Goal: Navigation & Orientation: Find specific page/section

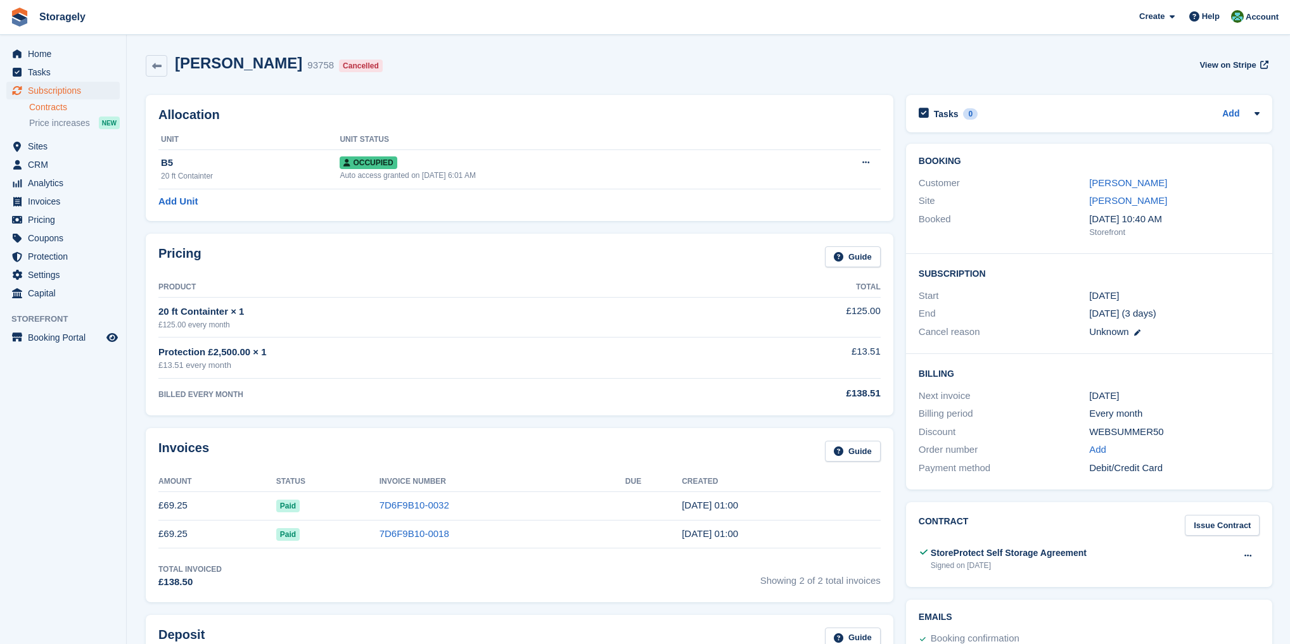
scroll to position [4, 0]
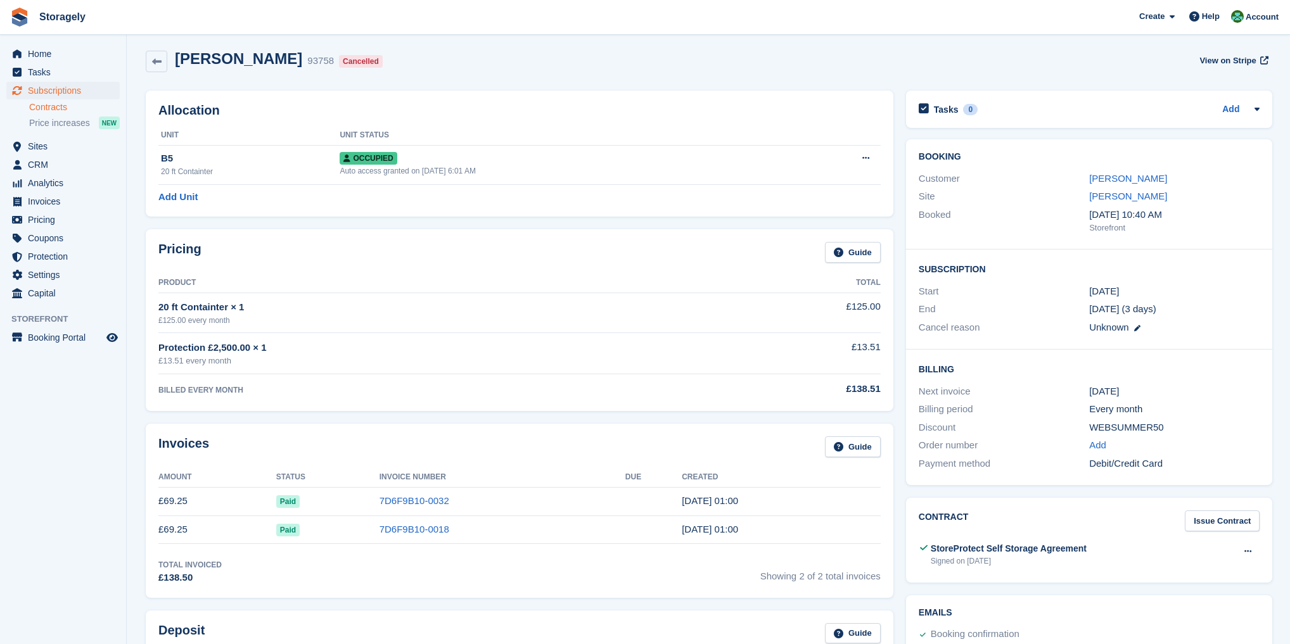
click at [51, 108] on link "Contracts" at bounding box center [74, 107] width 91 height 12
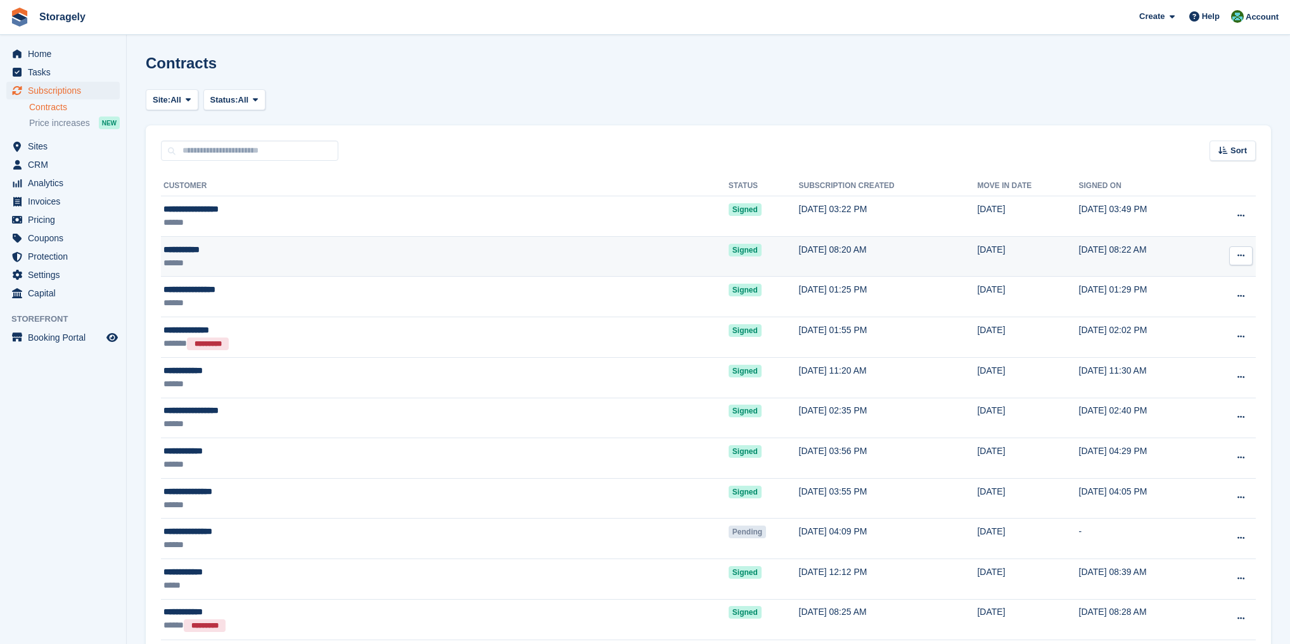
click at [187, 252] on div "**********" at bounding box center [314, 249] width 302 height 13
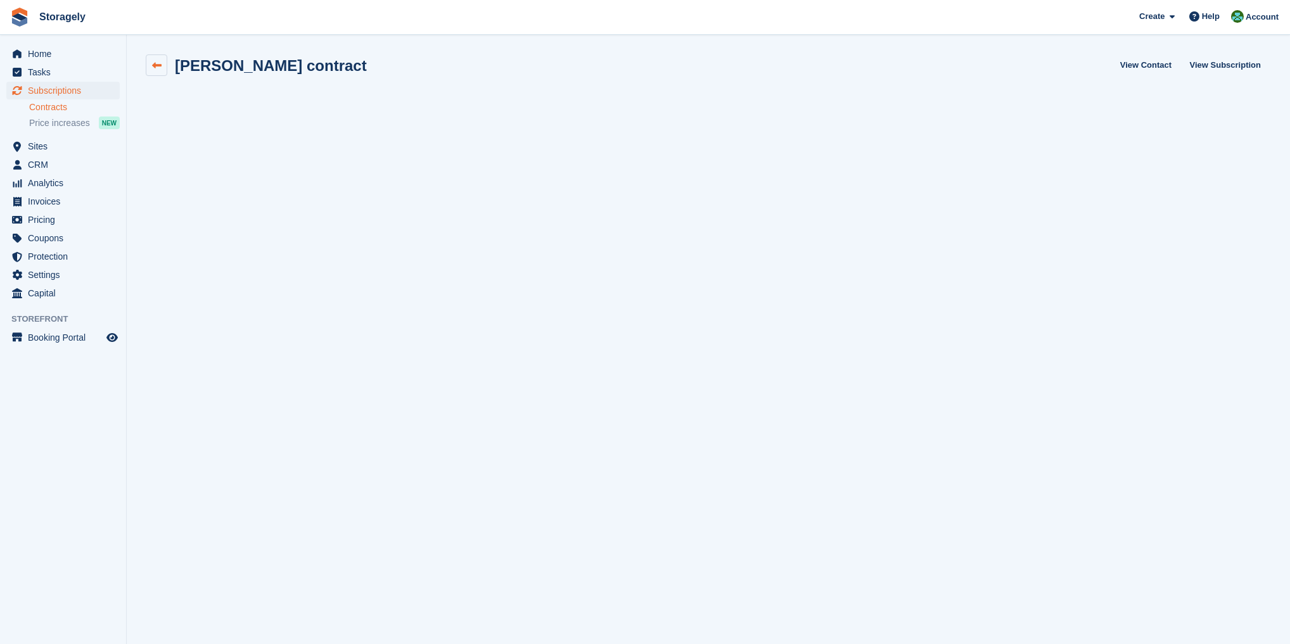
click at [160, 68] on icon at bounding box center [157, 66] width 10 height 10
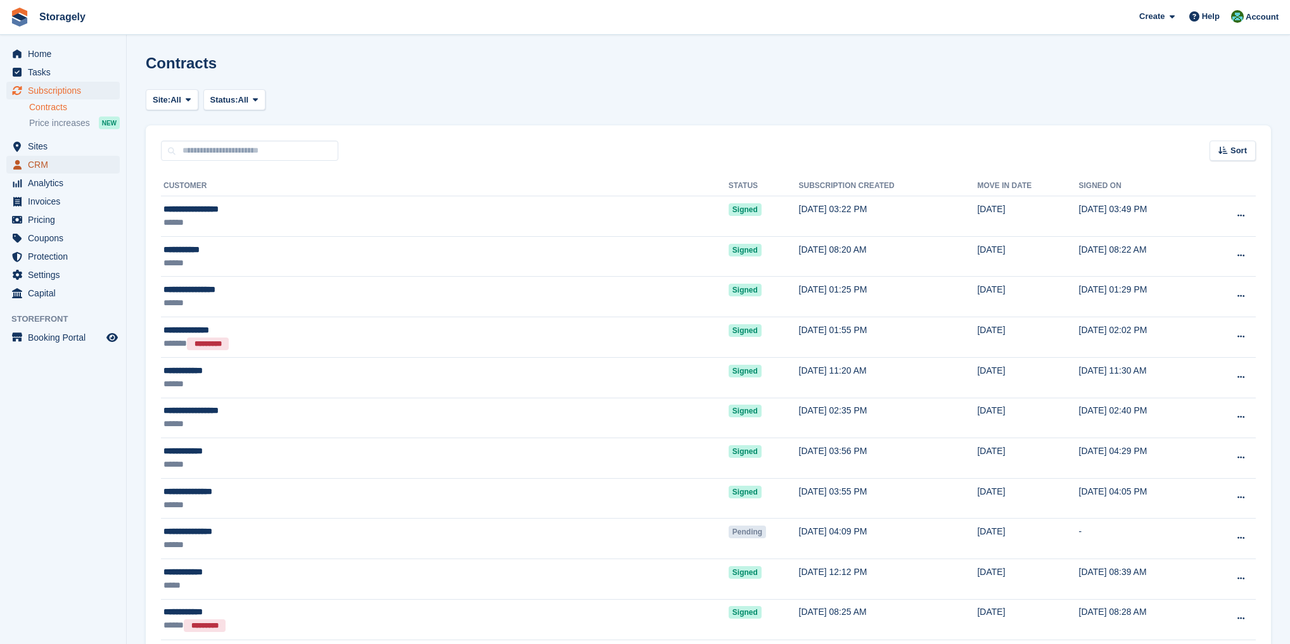
click at [48, 167] on span "CRM" at bounding box center [66, 165] width 76 height 18
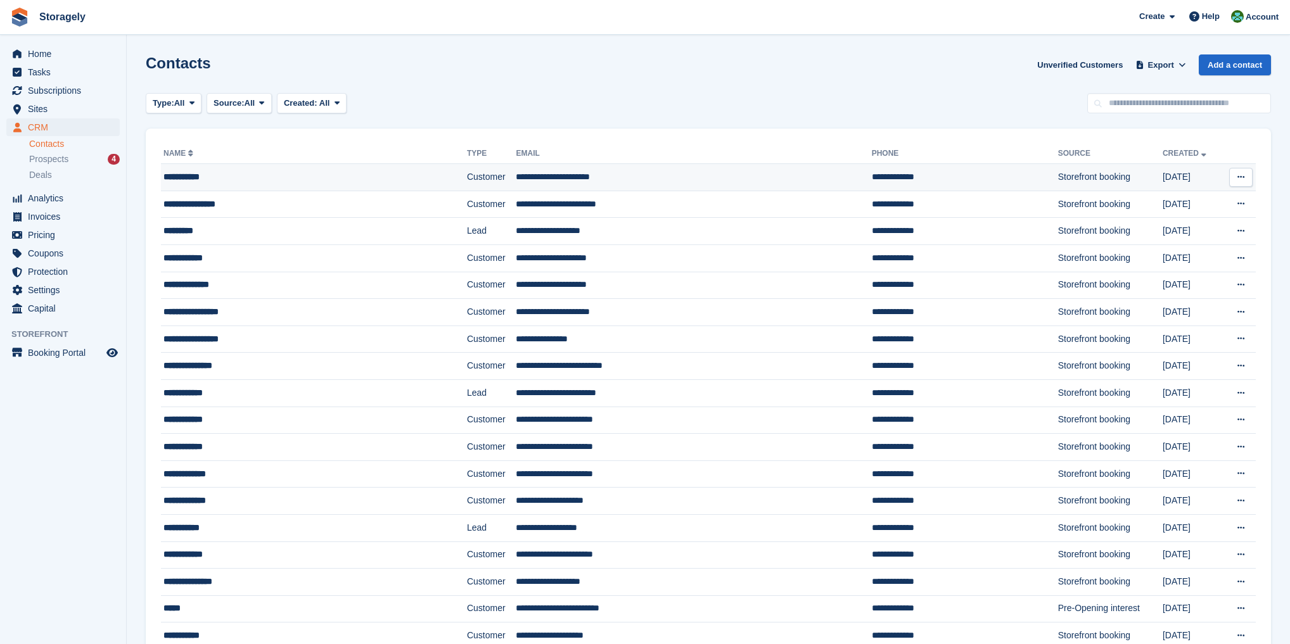
click at [200, 179] on div "**********" at bounding box center [281, 176] width 237 height 13
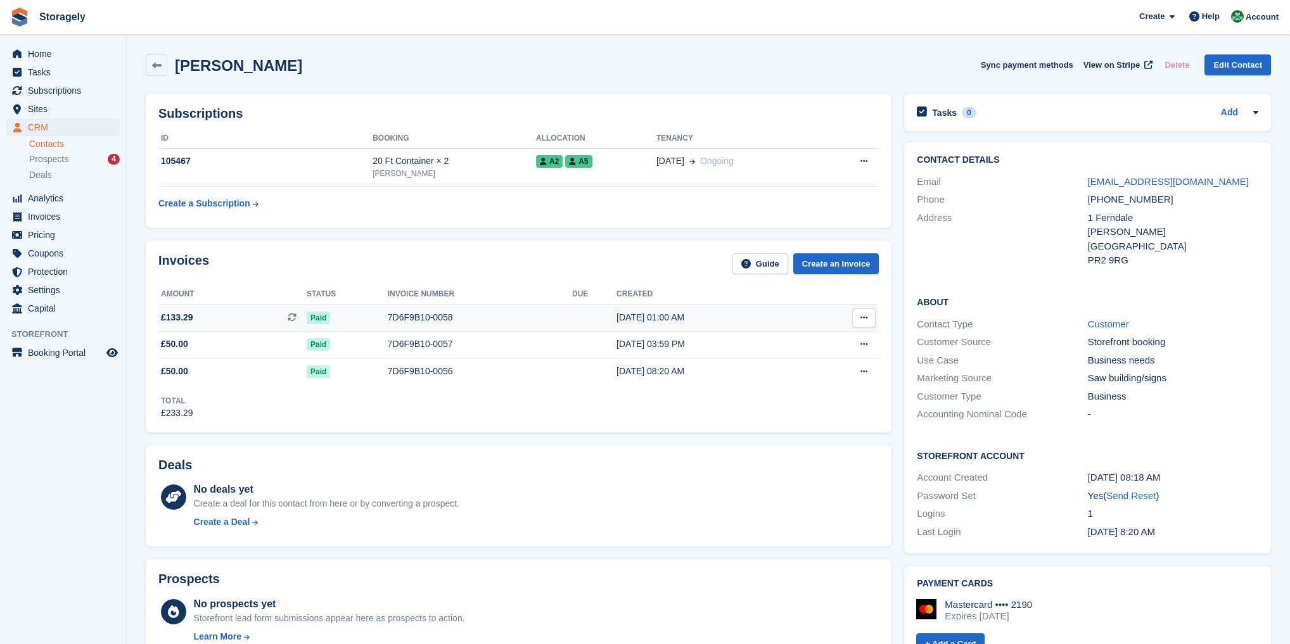
click at [862, 315] on icon at bounding box center [863, 318] width 7 height 8
click at [810, 342] on p "Download PDF" at bounding box center [815, 343] width 110 height 16
click at [35, 108] on span "Sites" at bounding box center [66, 109] width 76 height 18
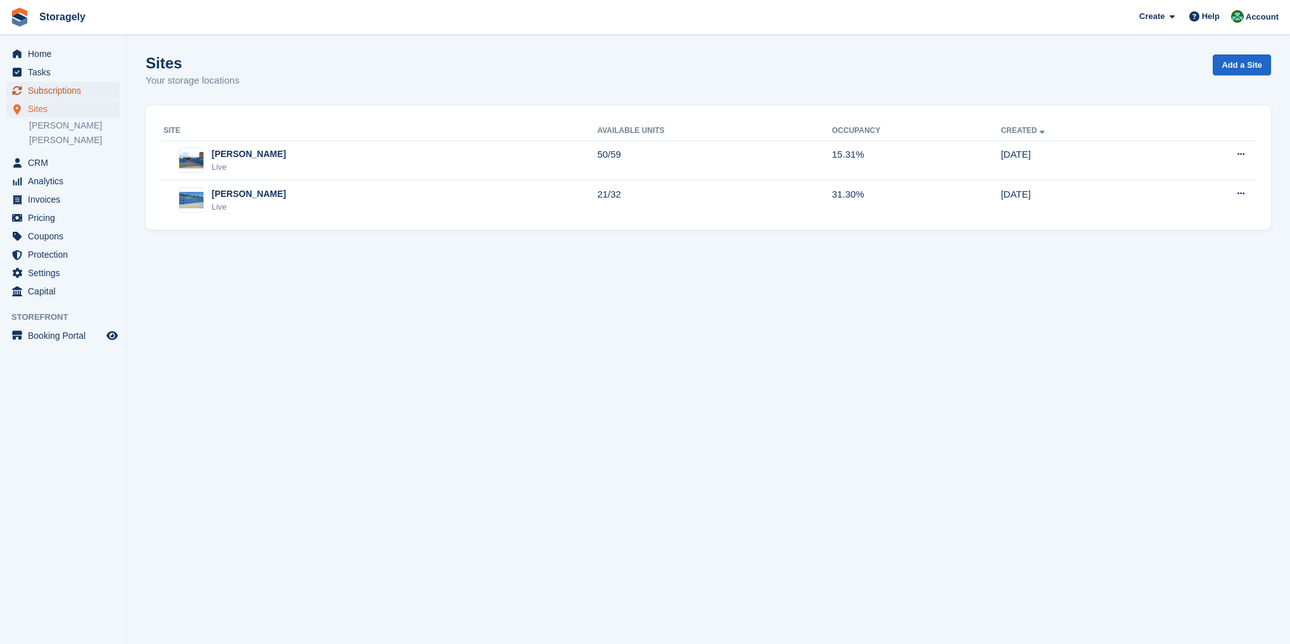
click at [44, 92] on span "Subscriptions" at bounding box center [66, 91] width 76 height 18
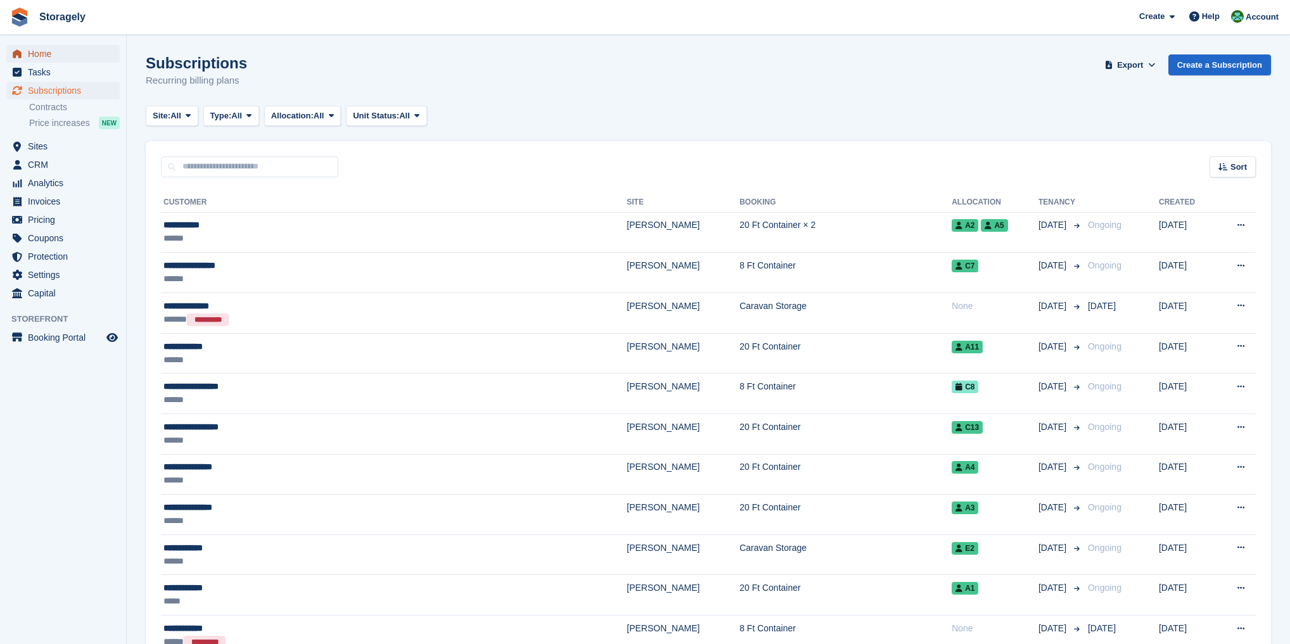
click at [40, 56] on span "Home" at bounding box center [66, 54] width 76 height 18
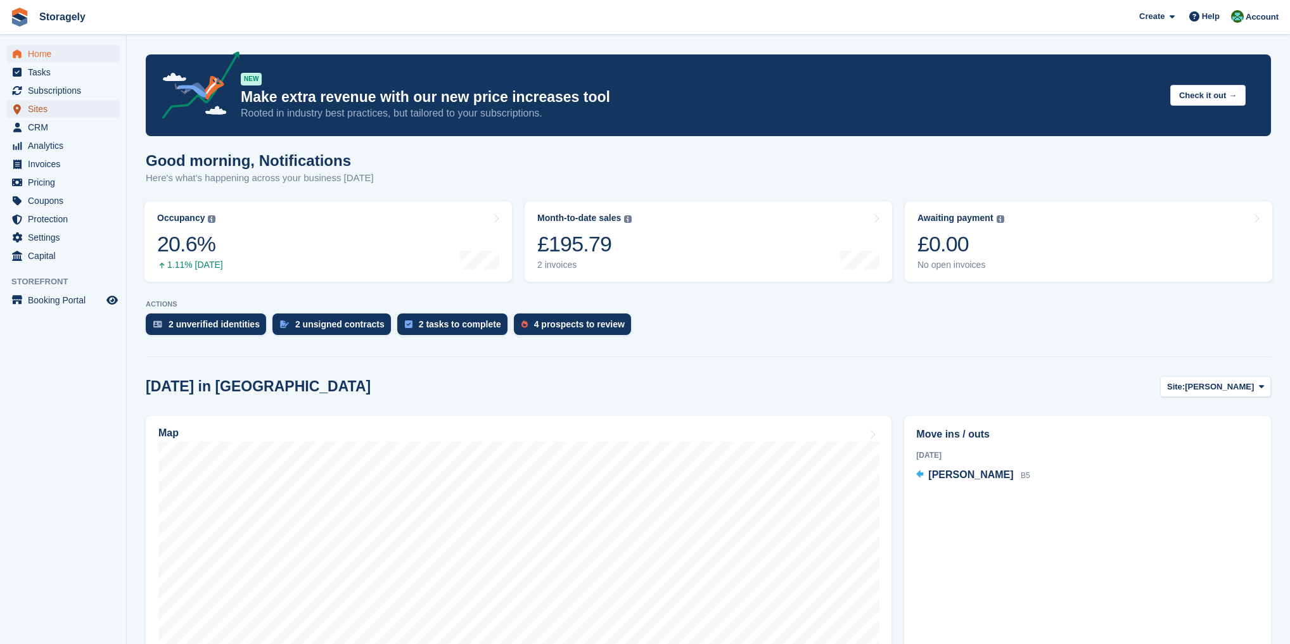
click at [40, 106] on span "Sites" at bounding box center [66, 109] width 76 height 18
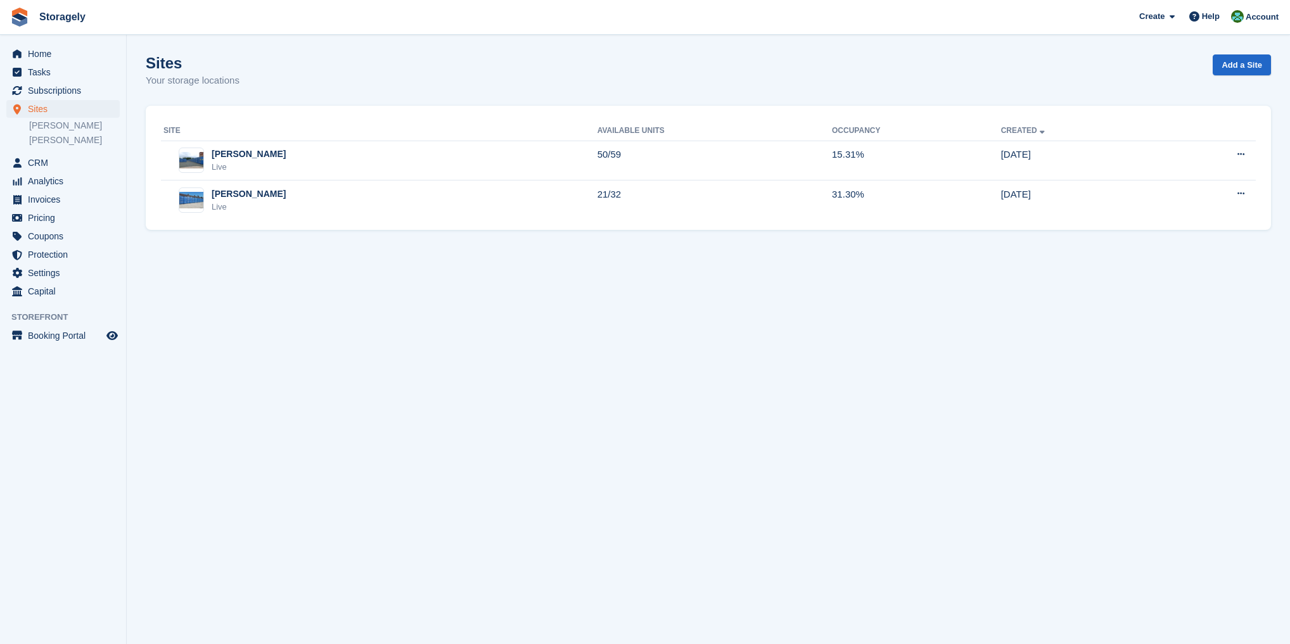
click at [425, 644] on html "Storagely Create Subscription Invoice Contact Deal Discount Page Help Chat Supp…" at bounding box center [645, 322] width 1290 height 644
drag, startPoint x: 322, startPoint y: 286, endPoint x: 343, endPoint y: 279, distance: 22.2
click at [328, 281] on section "Sites Your storage locations Add a Site Site Available Units Occupancy Created …" at bounding box center [708, 322] width 1163 height 644
click at [291, 294] on section "Sites Your storage locations Add a Site Site Available Units Occupancy Created …" at bounding box center [708, 322] width 1163 height 644
